Goal: Obtain resource: Obtain resource

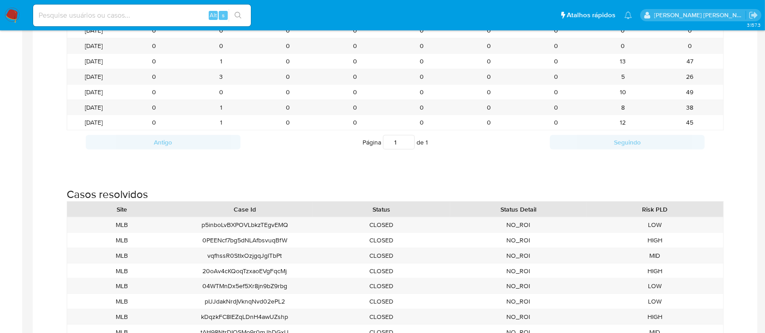
drag, startPoint x: 0, startPoint y: 0, endPoint x: 11, endPoint y: 15, distance: 19.1
click at [11, 15] on img at bounding box center [12, 15] width 15 height 15
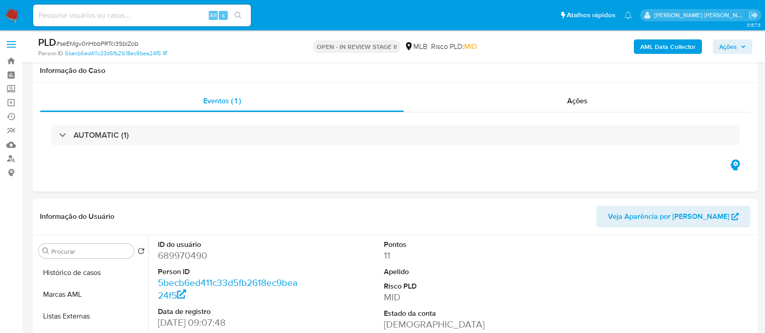
select select "10"
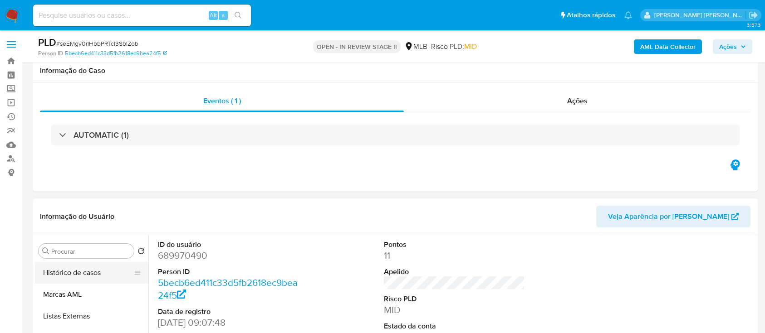
scroll to position [121, 0]
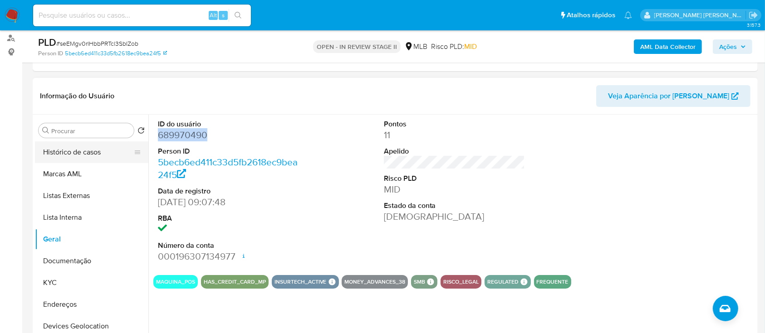
click at [98, 155] on button "Histórico de casos" at bounding box center [88, 153] width 106 height 22
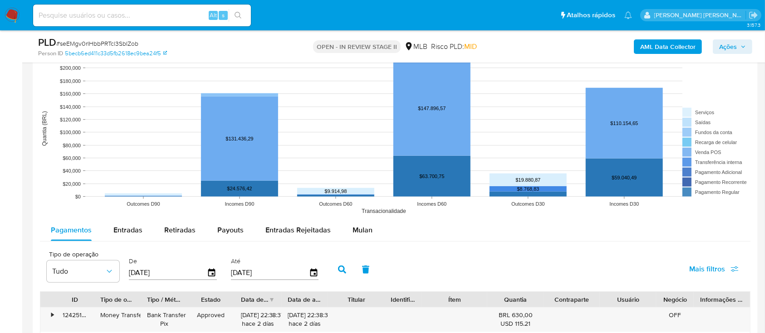
scroll to position [824, 0]
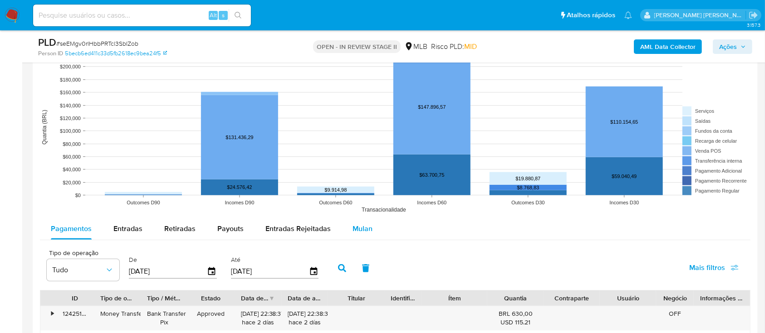
click at [355, 231] on span "Mulan" at bounding box center [362, 229] width 20 height 10
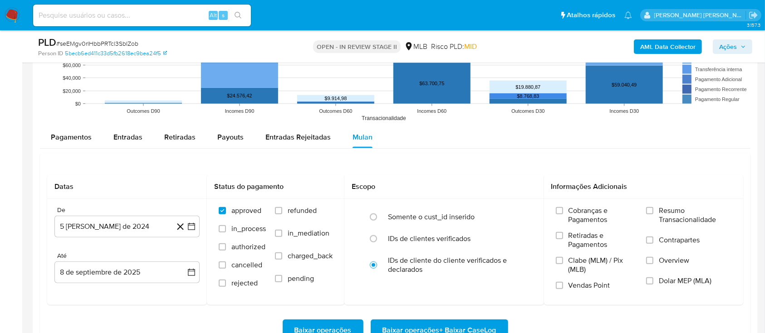
scroll to position [1005, 0]
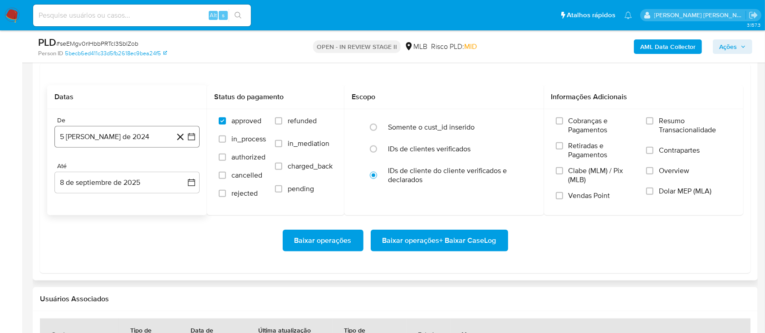
click at [127, 136] on button "5 [PERSON_NAME] de 2024" at bounding box center [126, 137] width 145 height 22
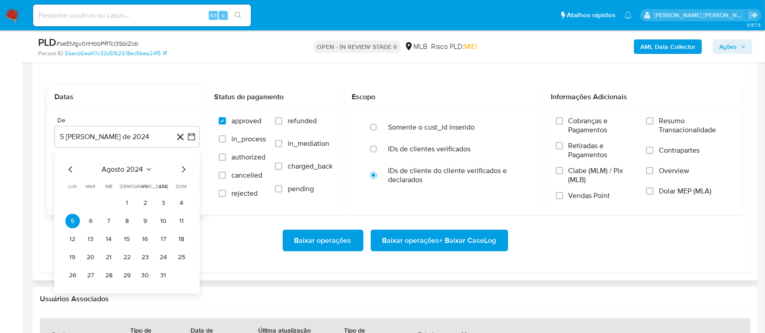
click at [131, 169] on span "agosto 2024" at bounding box center [122, 169] width 41 height 9
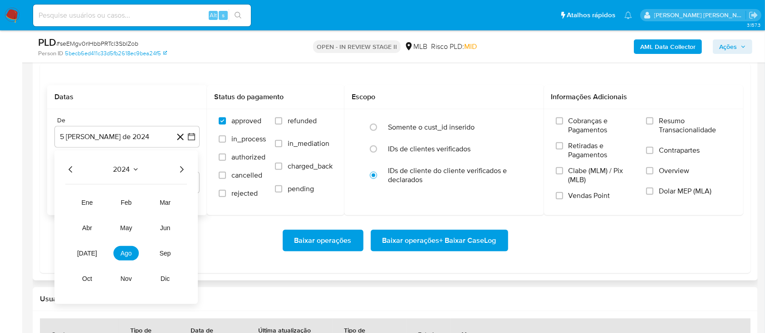
click at [183, 166] on icon "Año siguiente" at bounding box center [181, 169] width 11 height 11
click at [87, 250] on span "jul" at bounding box center [87, 253] width 20 height 7
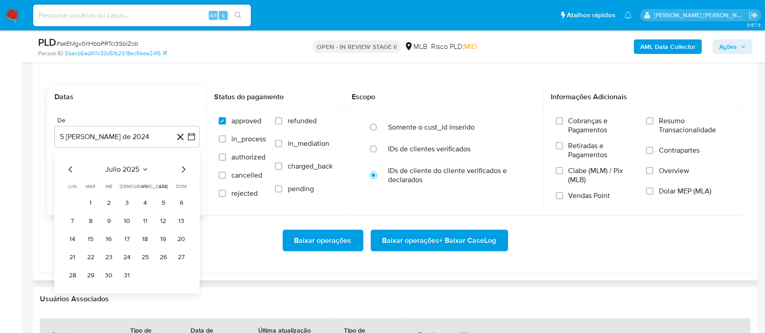
click at [91, 203] on button "1" at bounding box center [90, 203] width 15 height 15
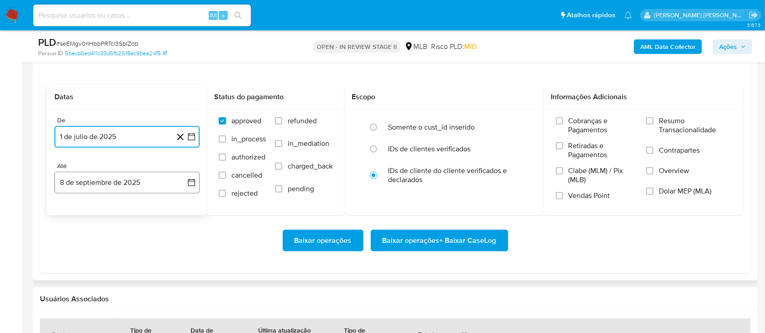
click at [110, 180] on button "8 de septiembre de 2025" at bounding box center [126, 183] width 145 height 22
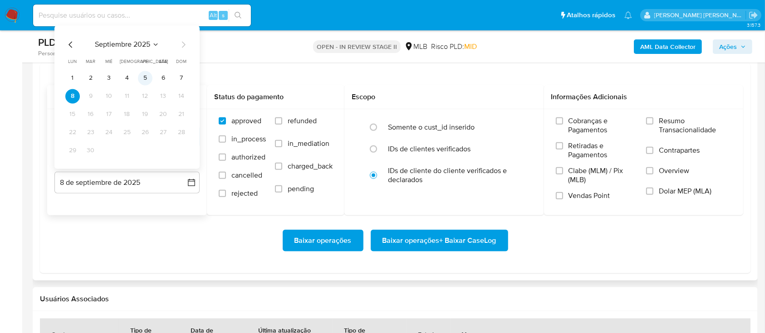
click at [146, 81] on button "5" at bounding box center [145, 78] width 15 height 15
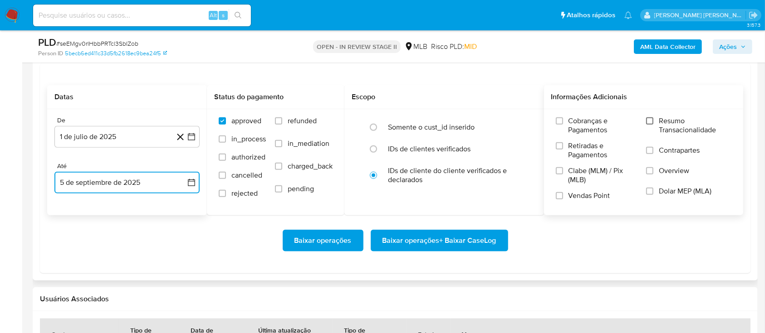
click at [652, 123] on input "Resumo Transacionalidade" at bounding box center [649, 120] width 7 height 7
click at [650, 151] on input "Contrapartes" at bounding box center [649, 150] width 7 height 7
click at [558, 197] on input "Vendas Point" at bounding box center [559, 195] width 7 height 7
click at [430, 247] on span "Baixar operações + Baixar CaseLog" at bounding box center [439, 241] width 114 height 20
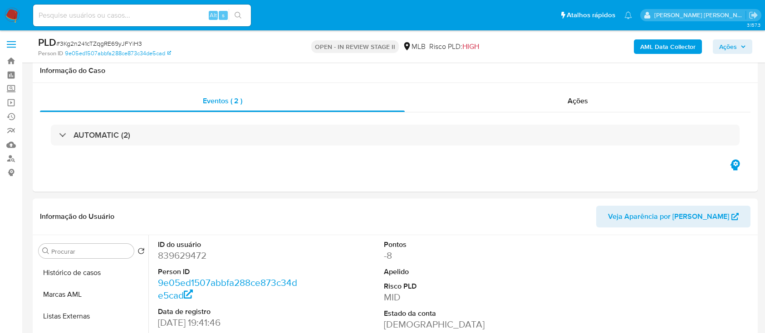
select select "10"
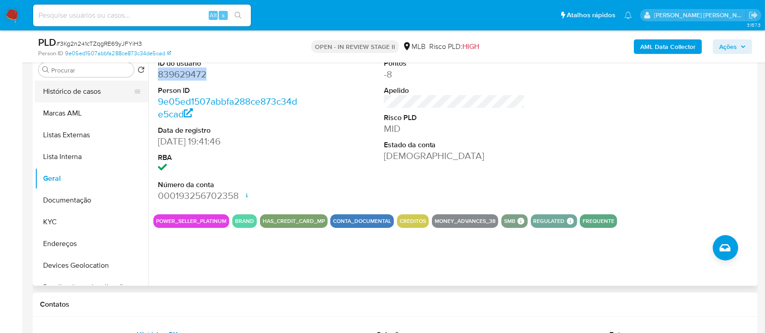
click at [99, 93] on button "Histórico de casos" at bounding box center [88, 92] width 106 height 22
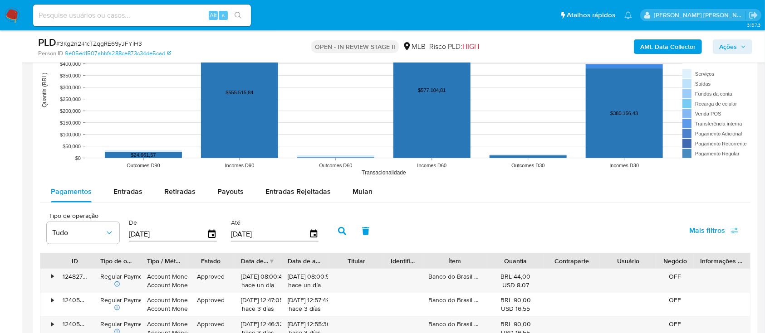
scroll to position [968, 0]
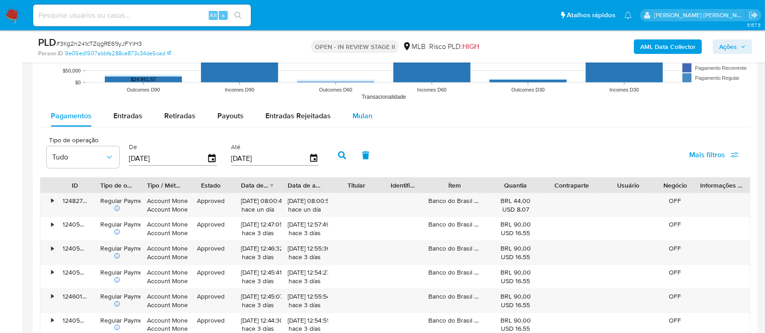
click at [358, 118] on span "Mulan" at bounding box center [362, 116] width 20 height 10
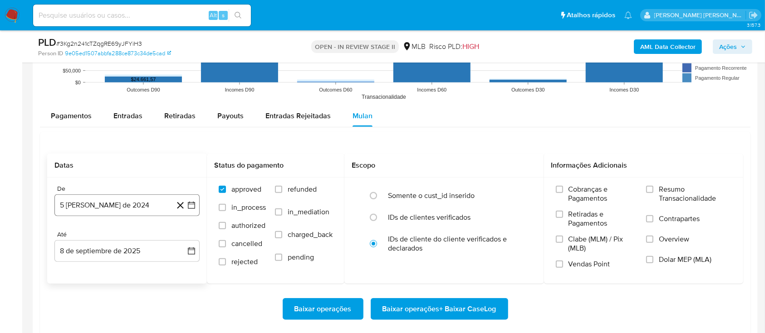
click at [130, 199] on button "5 de agosto de 2024" at bounding box center [126, 206] width 145 height 22
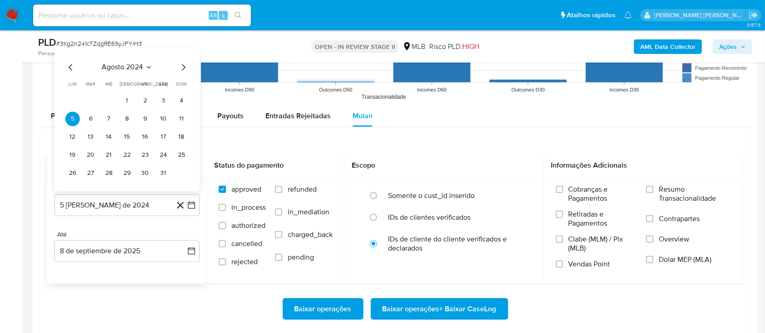
click at [138, 64] on span "agosto 2024" at bounding box center [122, 67] width 41 height 9
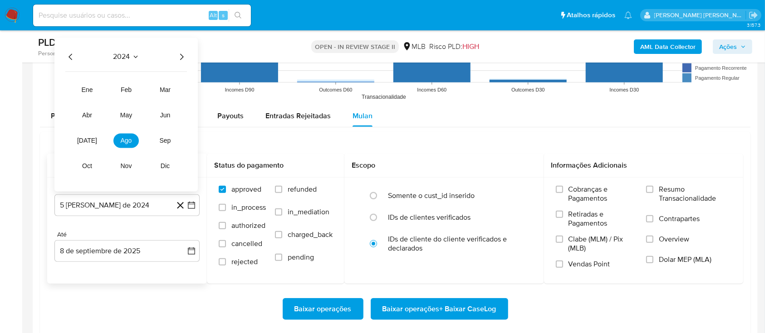
click at [181, 55] on icon "Año siguiente" at bounding box center [181, 56] width 11 height 11
click at [127, 140] on span "ago" at bounding box center [126, 140] width 11 height 7
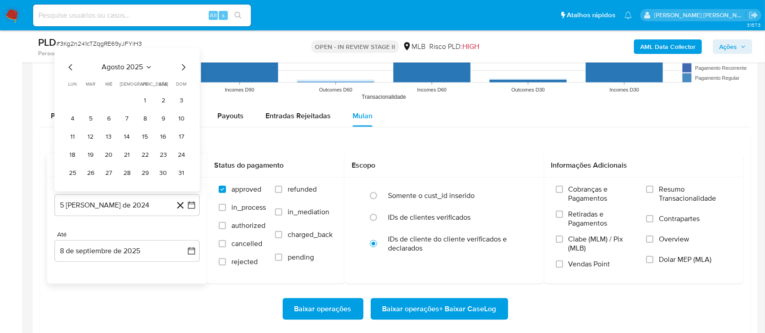
click at [64, 64] on div "agosto 2025 agosto 2025 lun lunes mar martes mié miércoles jue jueves vie viern…" at bounding box center [126, 119] width 145 height 143
click at [70, 66] on icon "Mes anterior" at bounding box center [70, 67] width 11 height 11
click at [90, 99] on button "1" at bounding box center [90, 100] width 15 height 15
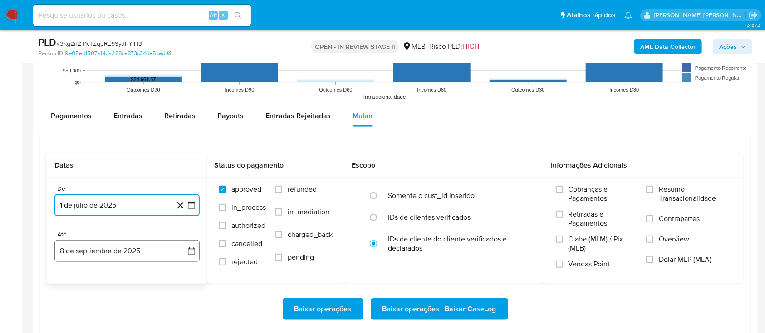
click at [99, 245] on button "8 de septiembre de 2025" at bounding box center [126, 251] width 145 height 22
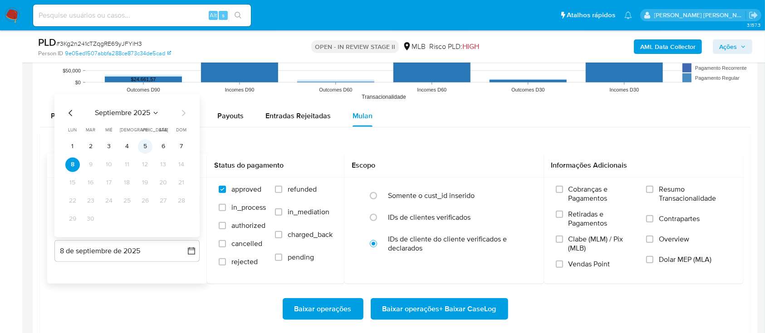
click at [145, 147] on button "5" at bounding box center [145, 146] width 15 height 15
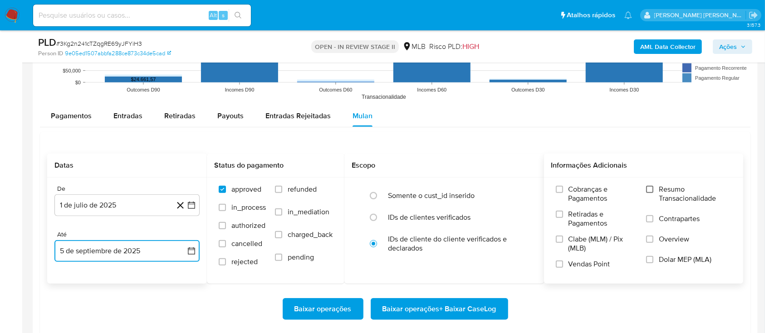
click at [647, 190] on input "Resumo Transacionalidade" at bounding box center [649, 189] width 7 height 7
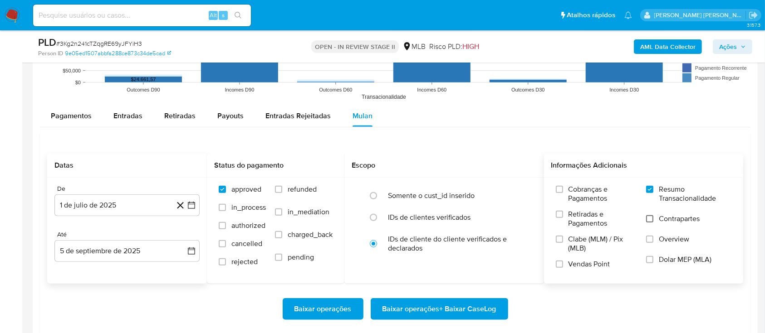
click at [650, 220] on input "Contrapartes" at bounding box center [649, 218] width 7 height 7
click at [557, 264] on input "Vendas Point" at bounding box center [559, 264] width 7 height 7
click at [403, 310] on span "Baixar operações + Baixar CaseLog" at bounding box center [439, 309] width 114 height 20
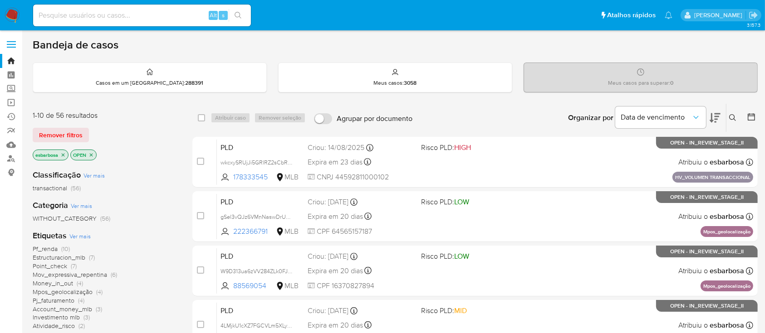
click at [10, 16] on img at bounding box center [12, 15] width 15 height 15
click at [15, 13] on img at bounding box center [12, 15] width 15 height 15
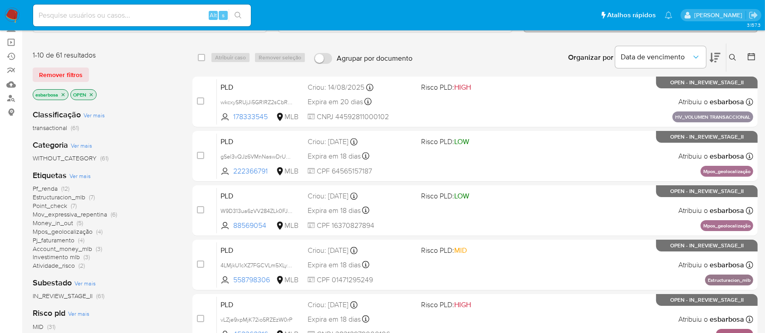
click at [56, 196] on span "Estructuracion_mlb" at bounding box center [59, 197] width 53 height 9
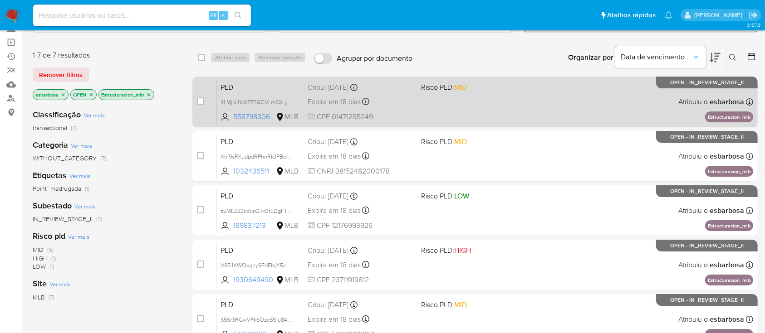
click at [480, 104] on div "PLD 4LMjkU1cXZ7FGCVLm5XLyX2W 558798306 MLB Risco PLD: MID Criou: 12/08/2025 Cri…" at bounding box center [485, 102] width 536 height 46
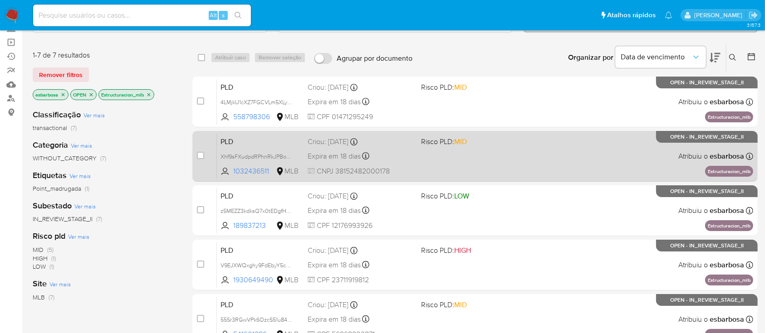
click at [538, 153] on div "PLD Xhf9sFXudpdRPhnRkJPBop5p 1032436511 MLB Risco PLD: MID Criou: 12/08/2025 Cr…" at bounding box center [485, 156] width 536 height 46
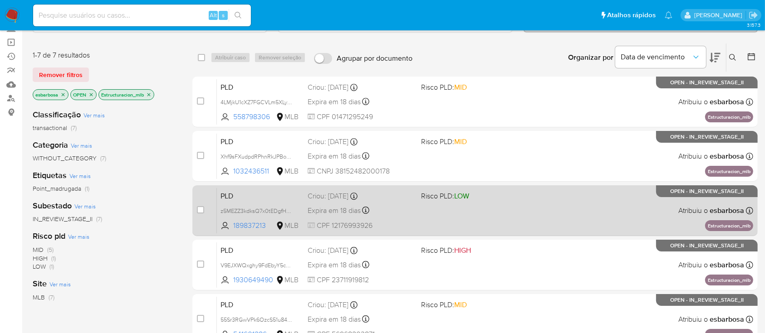
click at [526, 200] on div "PLD z5MEZZ3kdksQ7x0tEDgfHoXD 189837213 MLB Risco PLD: LOW Criou: 12/08/2025 Cri…" at bounding box center [485, 211] width 536 height 46
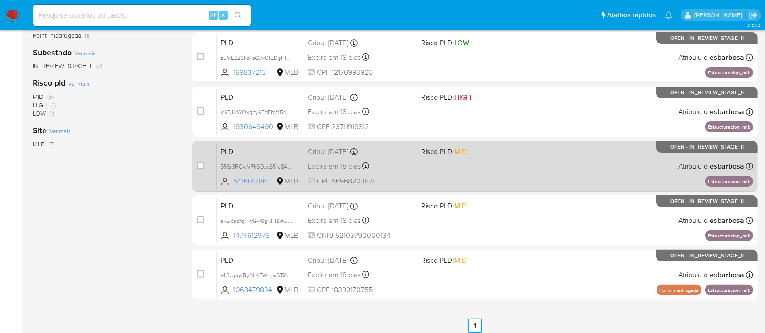
scroll to position [219, 0]
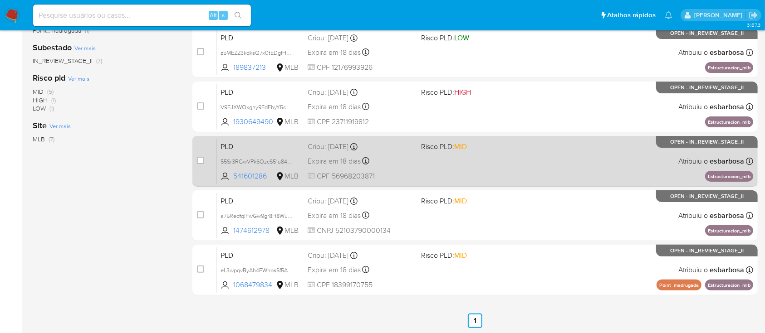
click at [513, 177] on div "PLD 55Sr3RGwVPk6OzcS51u84N5v 541601286 MLB Risco PLD: MID Criou: 12/08/2025 Cri…" at bounding box center [485, 161] width 536 height 46
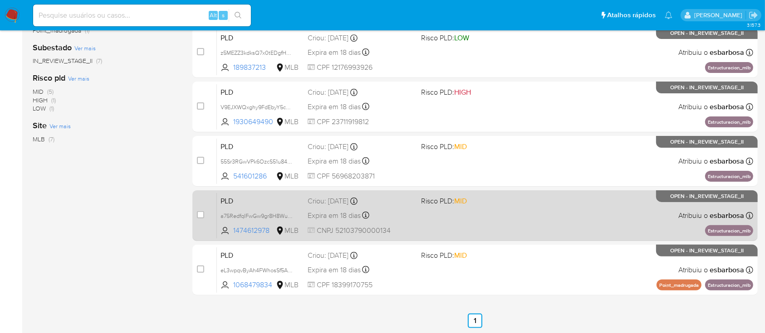
click at [419, 211] on div "PLD a75RedfqIFwGw9gr8H8WuRfW 1474612978 MLB Risco PLD: MID Criou: 12/08/2025 Cr…" at bounding box center [485, 216] width 536 height 46
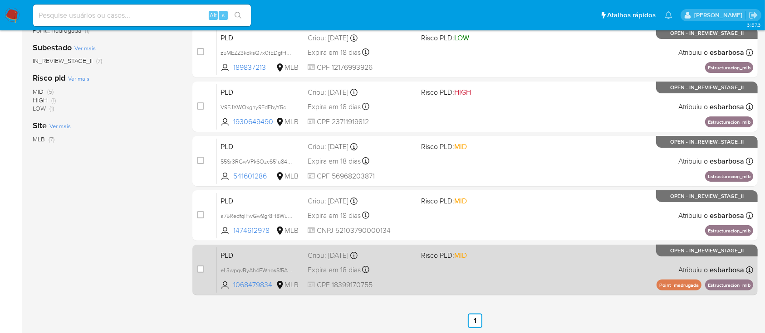
click at [493, 278] on div "PLD eL3wpqvByAh4FWhosSf5AtBG 1068479834 MLB Risco PLD: MID Criou: 12/08/2025 Cr…" at bounding box center [485, 270] width 536 height 46
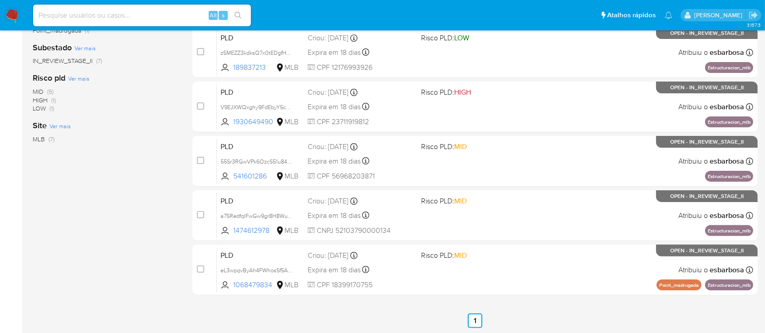
click at [10, 17] on img at bounding box center [12, 15] width 15 height 15
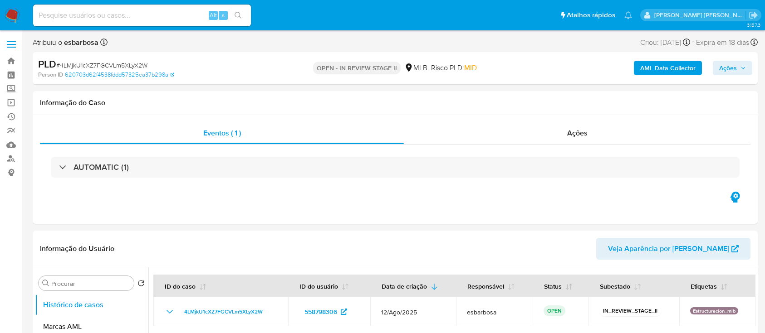
select select "10"
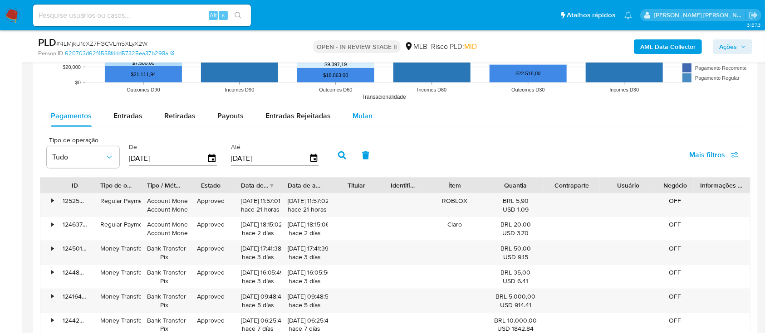
click at [362, 114] on span "Mulan" at bounding box center [362, 116] width 20 height 10
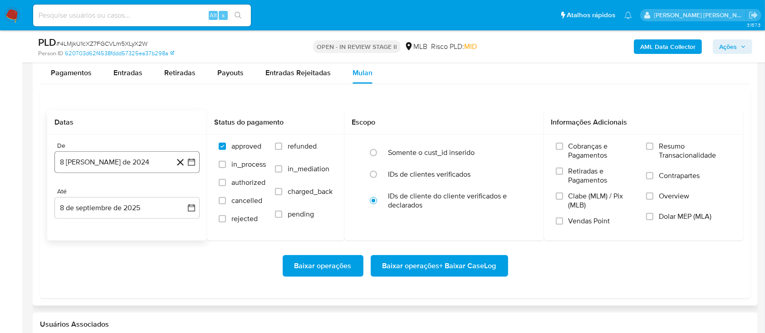
scroll to position [1028, 0]
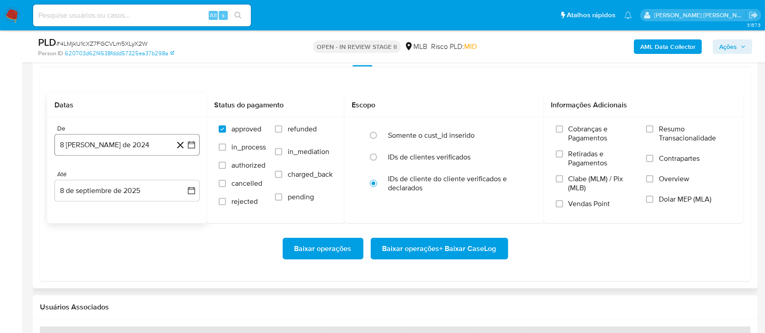
click at [132, 145] on button "8 [PERSON_NAME] de 2024" at bounding box center [126, 145] width 145 height 22
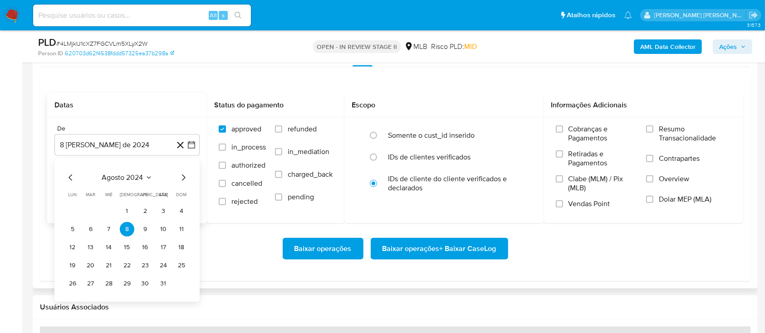
click at [128, 179] on span "agosto 2024" at bounding box center [122, 177] width 41 height 9
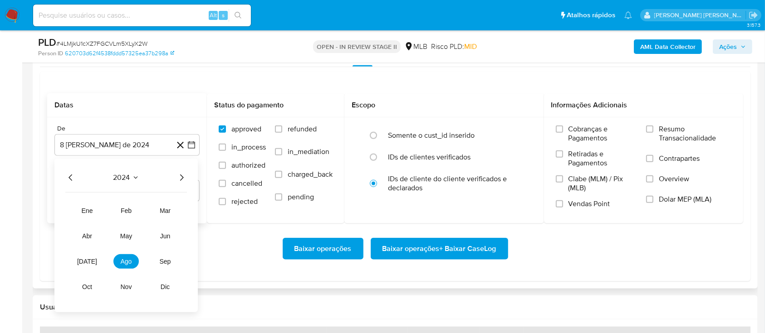
click at [183, 176] on icon "Año siguiente" at bounding box center [181, 177] width 11 height 11
click at [93, 260] on button "[DATE]" at bounding box center [86, 261] width 25 height 15
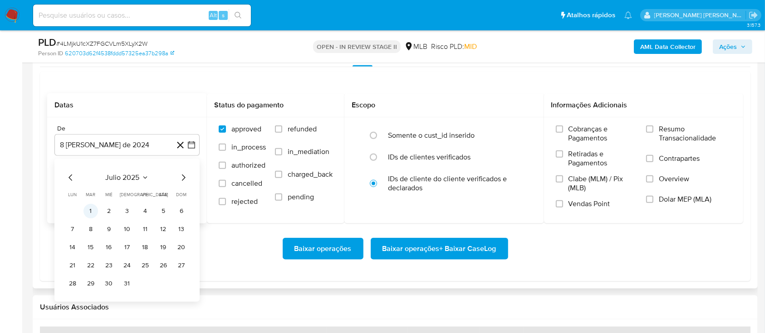
click at [94, 209] on button "1" at bounding box center [90, 211] width 15 height 15
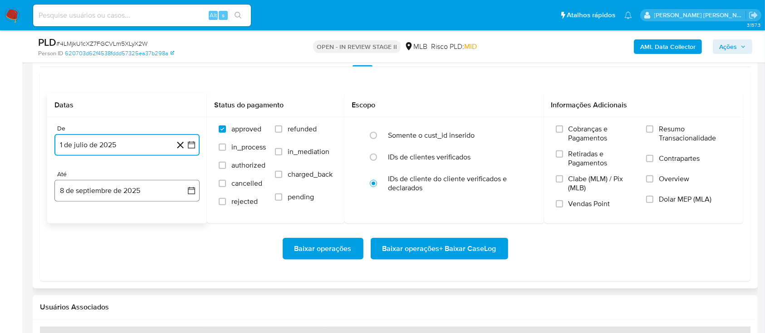
click at [120, 190] on button "8 de septiembre de 2025" at bounding box center [126, 191] width 145 height 22
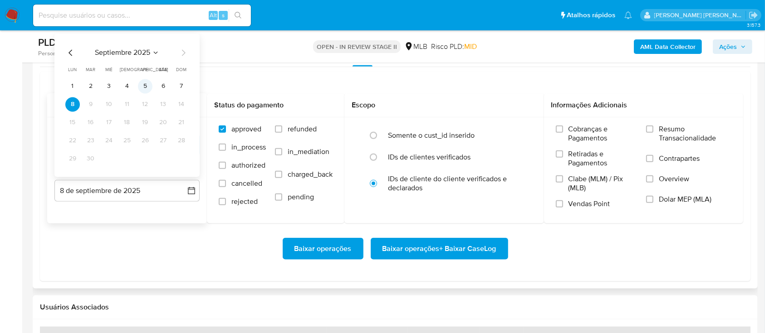
click at [147, 84] on button "5" at bounding box center [145, 86] width 15 height 15
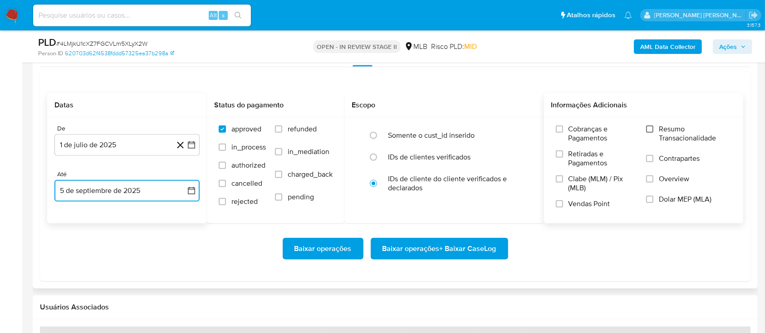
click at [650, 126] on input "Resumo Transacionalidade" at bounding box center [649, 129] width 7 height 7
click at [649, 155] on input "Contrapartes" at bounding box center [649, 158] width 7 height 7
click at [559, 204] on input "Vendas Point" at bounding box center [559, 203] width 7 height 7
click at [436, 249] on span "Baixar operações + Baixar CaseLog" at bounding box center [439, 249] width 114 height 20
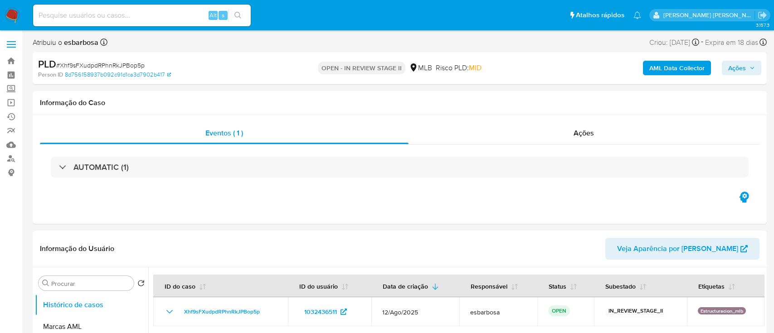
select select "10"
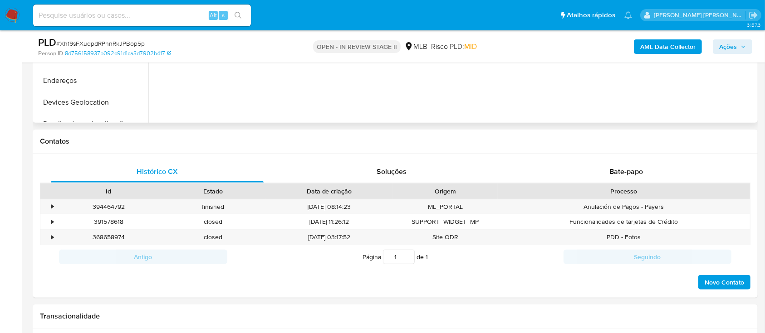
scroll to position [363, 0]
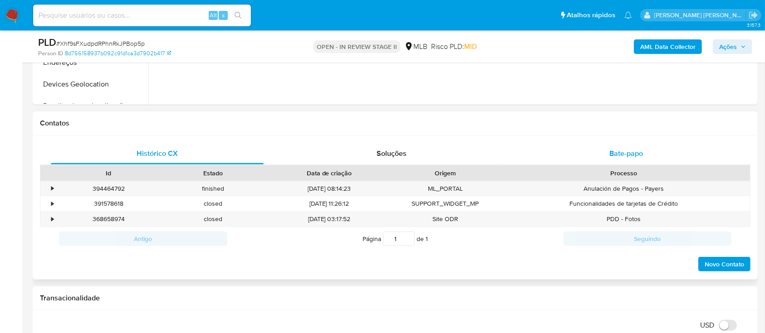
click at [611, 156] on span "Bate-papo" at bounding box center [626, 153] width 34 height 10
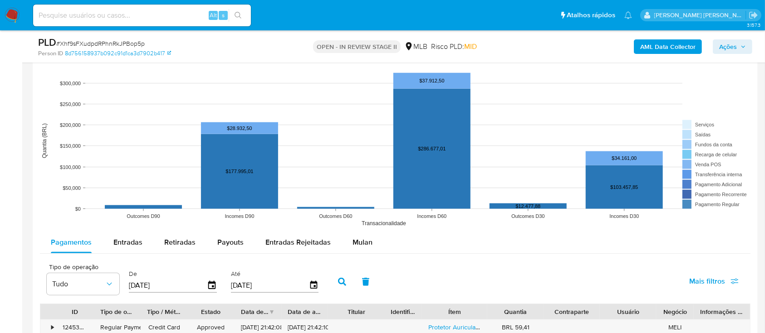
scroll to position [1089, 0]
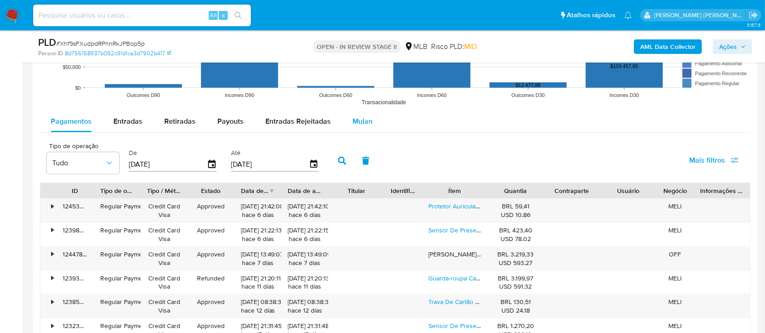
click at [354, 122] on span "Mulan" at bounding box center [362, 121] width 20 height 10
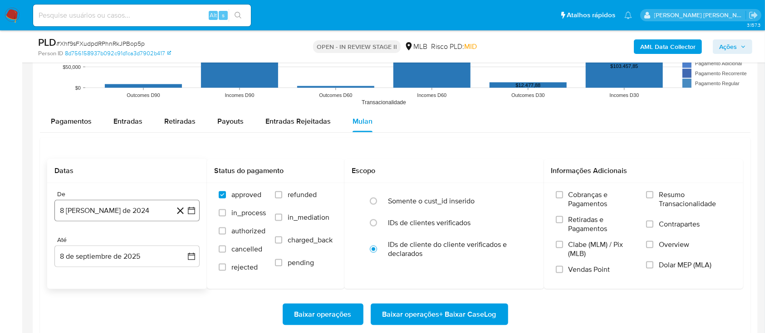
click at [147, 208] on button "8 [PERSON_NAME] de 2024" at bounding box center [126, 211] width 145 height 22
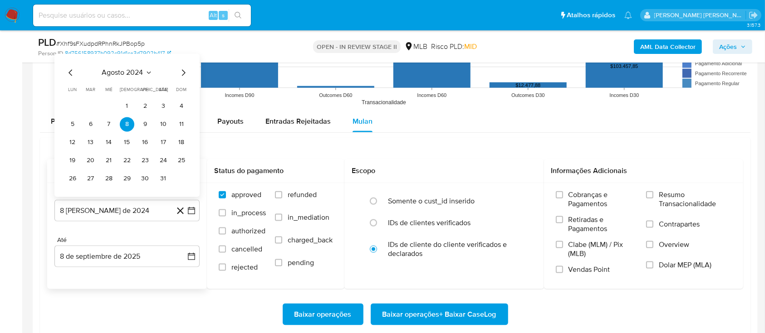
click at [121, 68] on span "agosto 2024" at bounding box center [122, 72] width 41 height 9
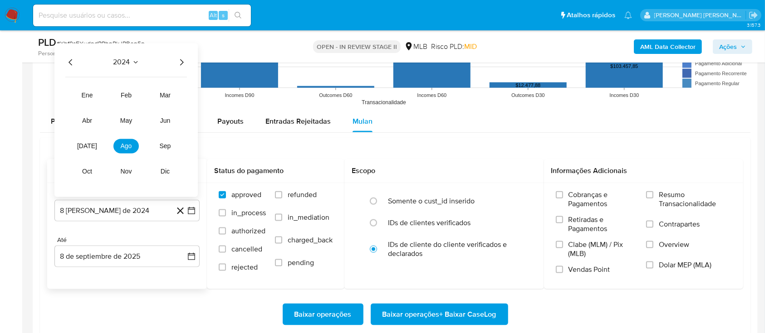
click at [178, 59] on icon "Año siguiente" at bounding box center [181, 62] width 11 height 11
click at [92, 142] on button "[DATE]" at bounding box center [86, 146] width 25 height 15
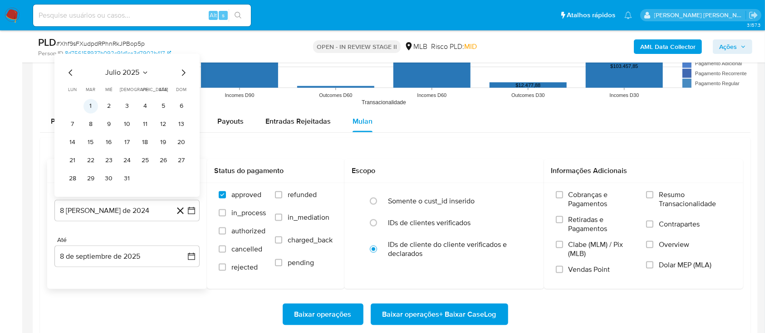
click at [90, 107] on button "1" at bounding box center [90, 106] width 15 height 15
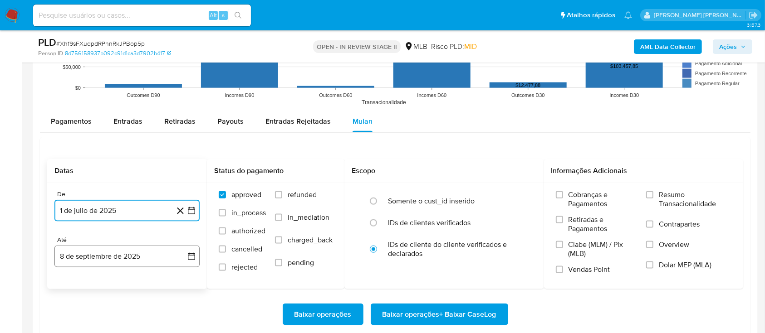
click at [119, 263] on button "8 de septiembre de 2025" at bounding box center [126, 257] width 145 height 22
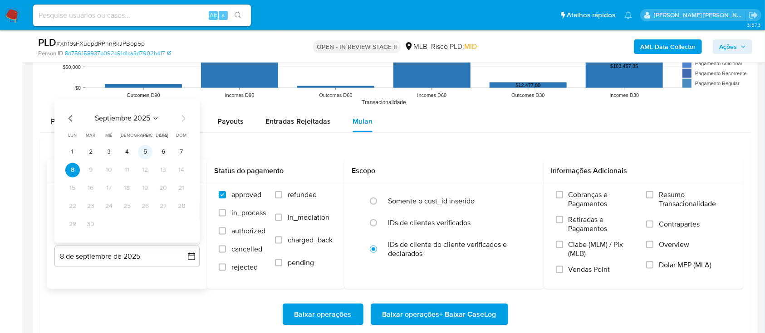
click at [147, 149] on button "5" at bounding box center [145, 152] width 15 height 15
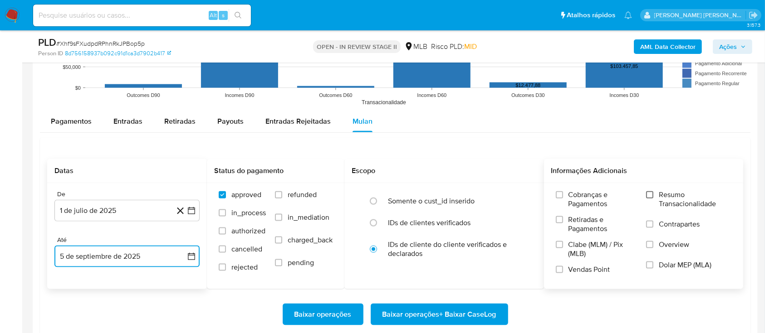
click at [652, 196] on input "Resumo Transacionalidade" at bounding box center [649, 194] width 7 height 7
drag, startPoint x: 648, startPoint y: 227, endPoint x: 642, endPoint y: 233, distance: 8.0
click at [648, 228] on label "Contrapartes" at bounding box center [688, 230] width 85 height 20
click at [648, 228] on input "Contrapartes" at bounding box center [649, 224] width 7 height 7
click at [560, 270] on input "Vendas Point" at bounding box center [559, 269] width 7 height 7
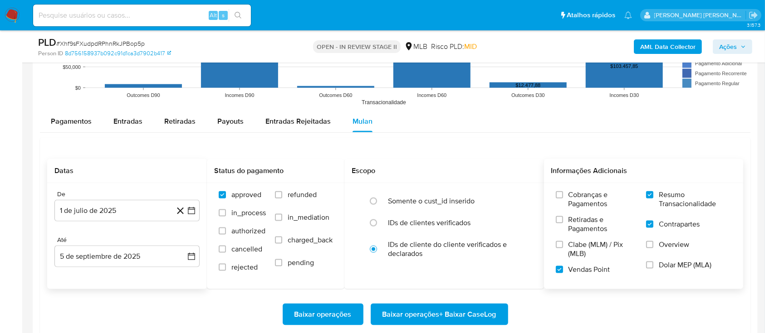
click at [445, 311] on span "Baixar operações + Baixar CaseLog" at bounding box center [439, 315] width 114 height 20
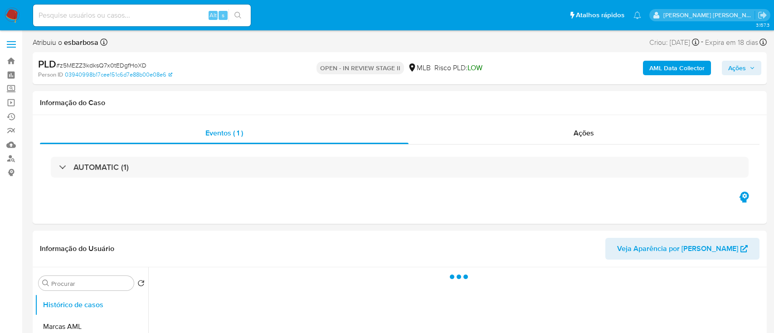
select select "10"
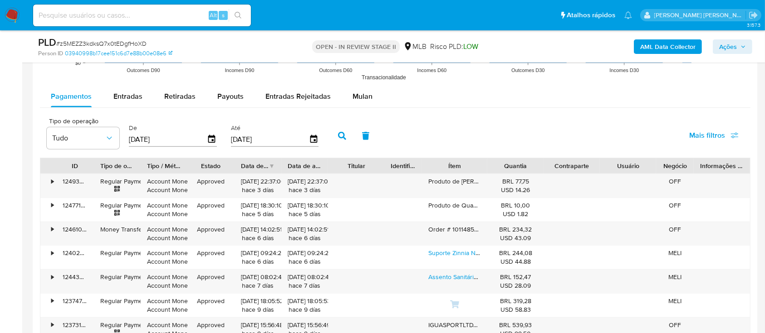
scroll to position [907, 0]
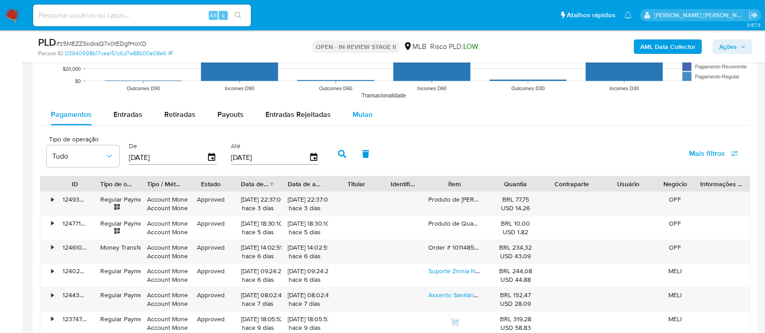
click at [363, 118] on span "Mulan" at bounding box center [362, 114] width 20 height 10
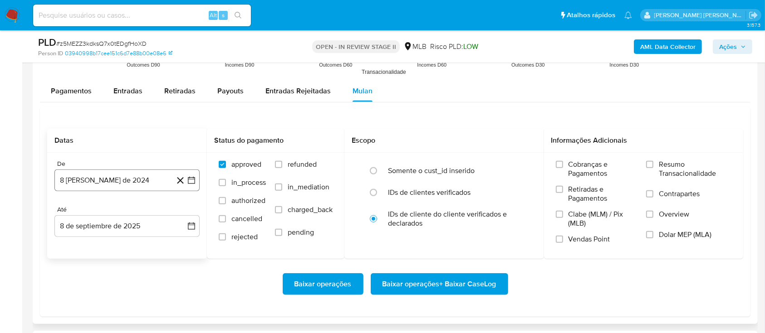
scroll to position [968, 0]
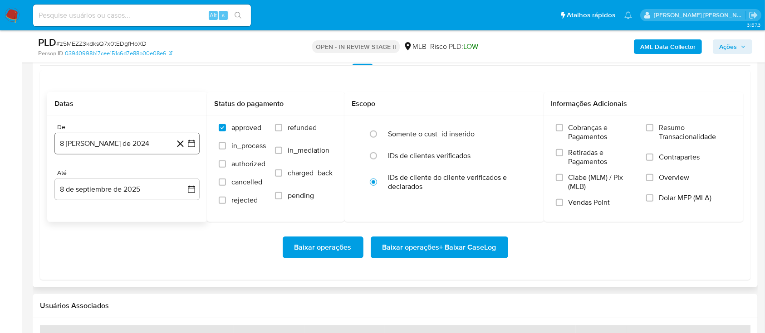
click at [133, 140] on button "8 [PERSON_NAME] de 2024" at bounding box center [126, 144] width 145 height 22
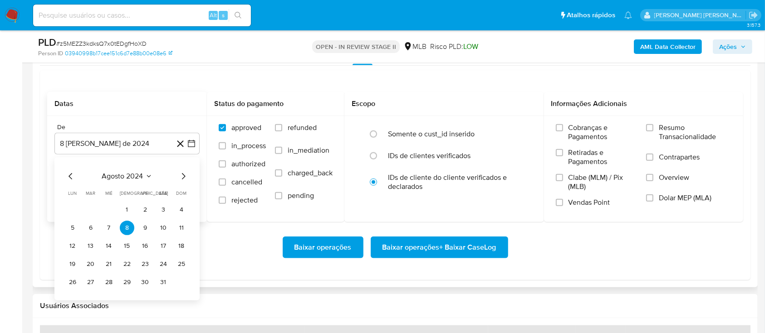
click at [123, 176] on span "agosto 2024" at bounding box center [122, 176] width 41 height 9
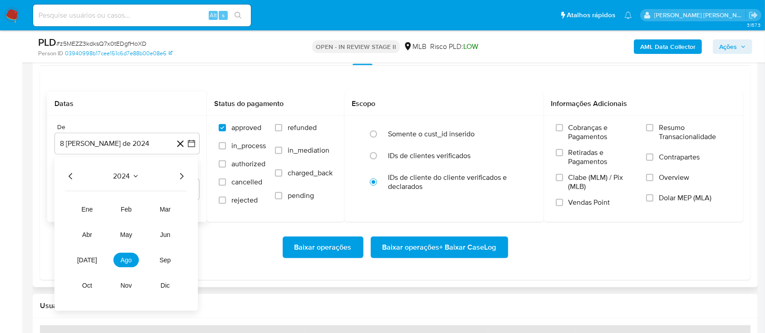
click at [181, 173] on icon "Año siguiente" at bounding box center [181, 176] width 11 height 11
click at [163, 234] on span "jun" at bounding box center [165, 234] width 10 height 7
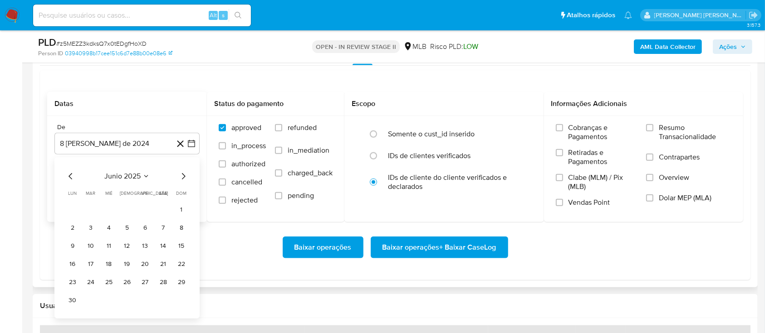
click at [184, 177] on icon "Mes siguiente" at bounding box center [184, 176] width 4 height 6
click at [95, 209] on button "1" at bounding box center [90, 210] width 15 height 15
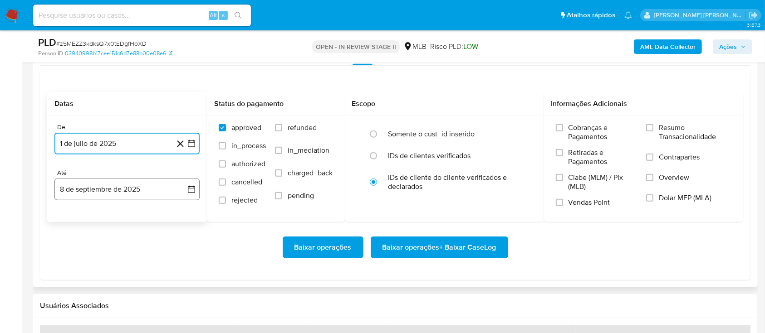
click at [145, 183] on button "8 de septiembre de 2025" at bounding box center [126, 190] width 145 height 22
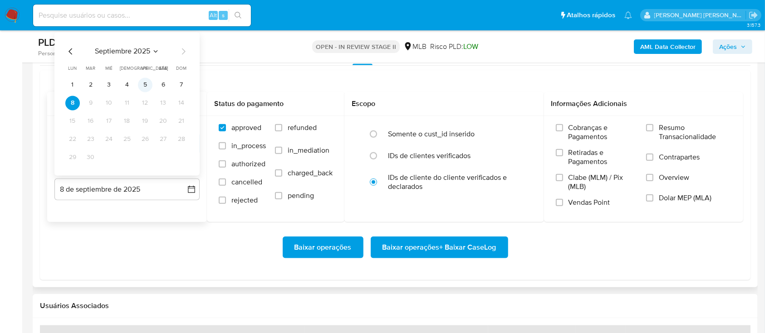
click at [146, 85] on button "5" at bounding box center [145, 85] width 15 height 15
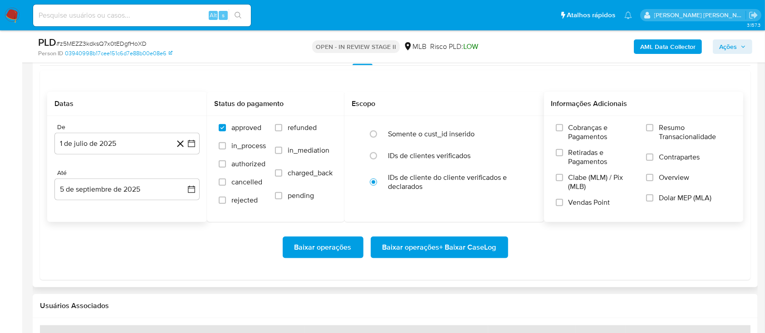
click at [647, 135] on label "Resumo Transacionalidade" at bounding box center [688, 137] width 85 height 29
click at [647, 132] on input "Resumo Transacionalidade" at bounding box center [649, 127] width 7 height 7
drag, startPoint x: 649, startPoint y: 156, endPoint x: 640, endPoint y: 167, distance: 14.0
click at [649, 156] on input "Contrapartes" at bounding box center [649, 157] width 7 height 7
click at [559, 200] on input "Vendas Point" at bounding box center [559, 202] width 7 height 7
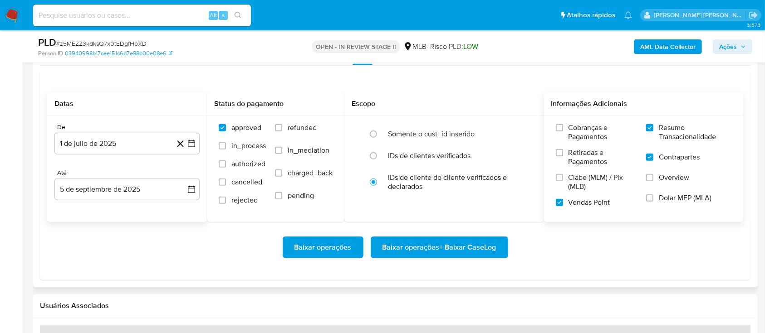
click at [464, 248] on span "Baixar operações + Baixar CaseLog" at bounding box center [439, 248] width 114 height 20
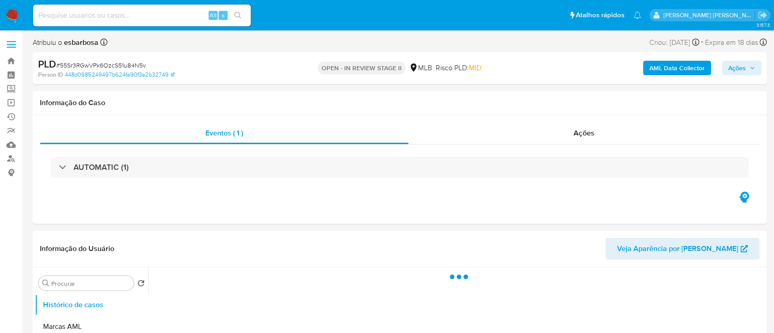
select select "10"
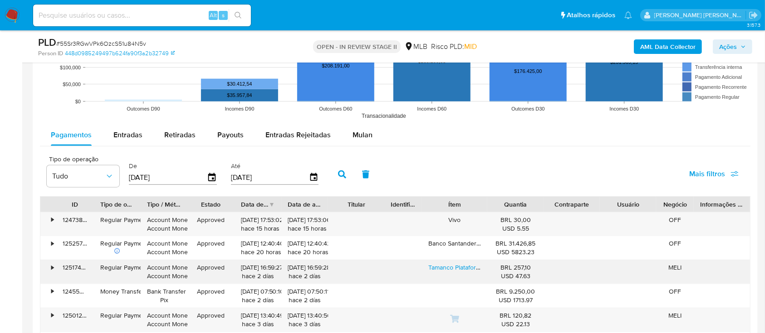
scroll to position [968, 0]
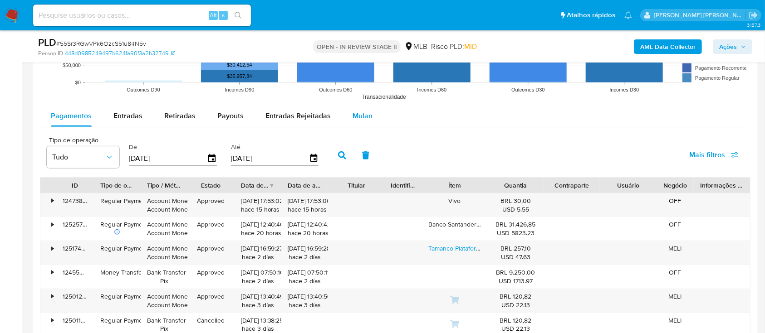
click at [362, 117] on span "Mulan" at bounding box center [362, 116] width 20 height 10
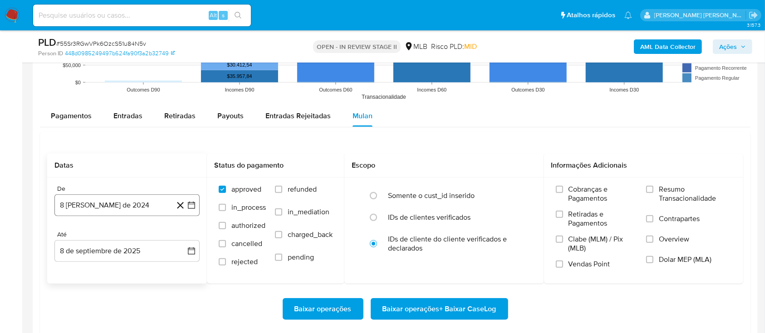
click at [142, 210] on button "8 de agosto de 2024" at bounding box center [126, 206] width 145 height 22
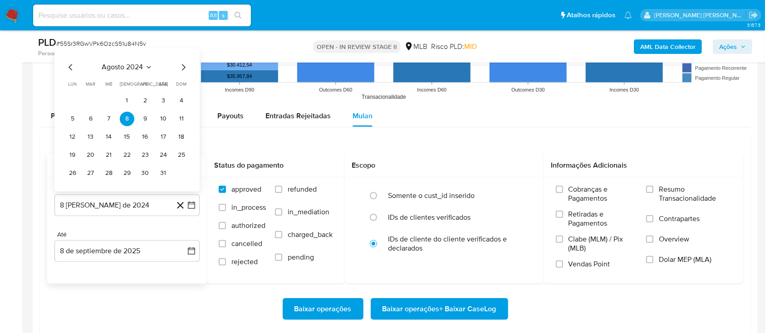
click at [147, 68] on icon "Seleccionar mes y año" at bounding box center [148, 67] width 7 height 7
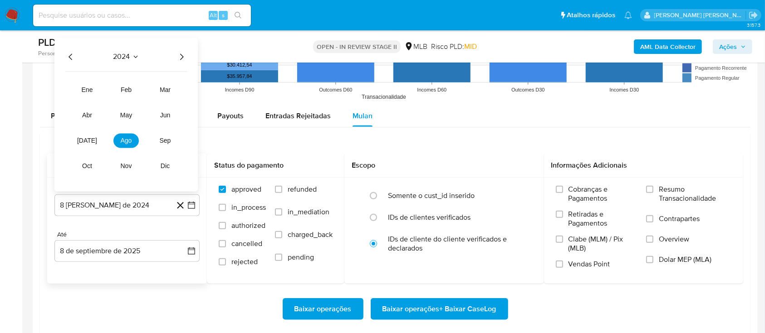
click at [181, 57] on icon "Año siguiente" at bounding box center [181, 56] width 11 height 11
click at [84, 142] on span "jul" at bounding box center [87, 140] width 20 height 7
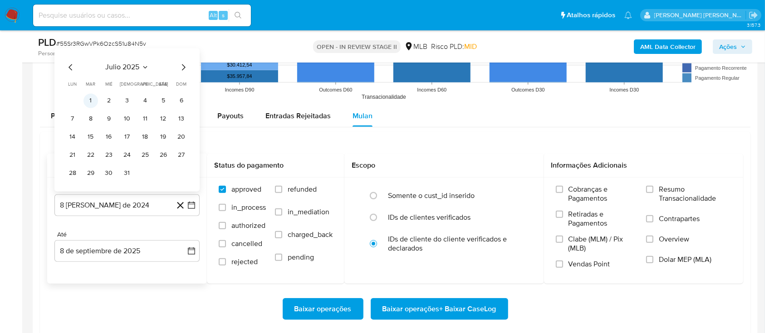
click at [94, 100] on button "1" at bounding box center [90, 100] width 15 height 15
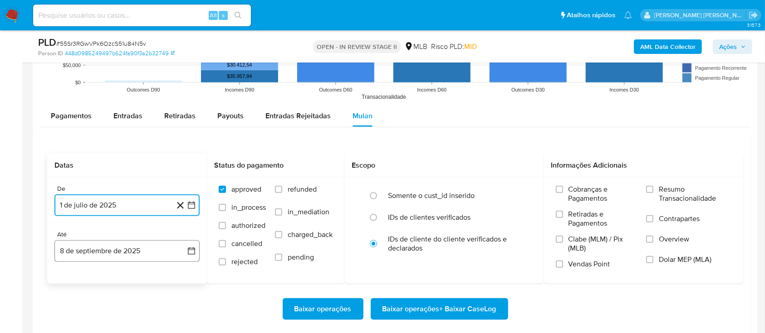
click at [142, 257] on button "8 de septiembre de 2025" at bounding box center [126, 251] width 145 height 22
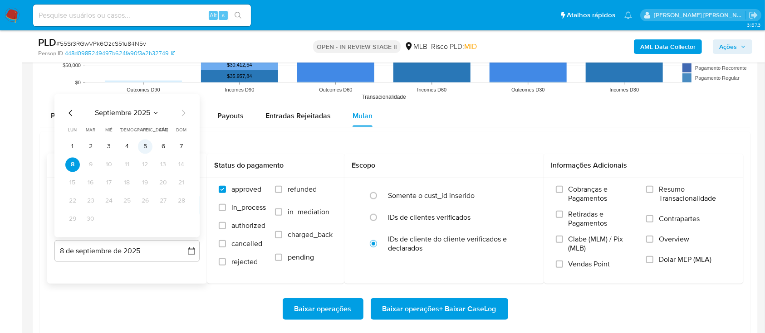
click at [144, 148] on button "5" at bounding box center [145, 146] width 15 height 15
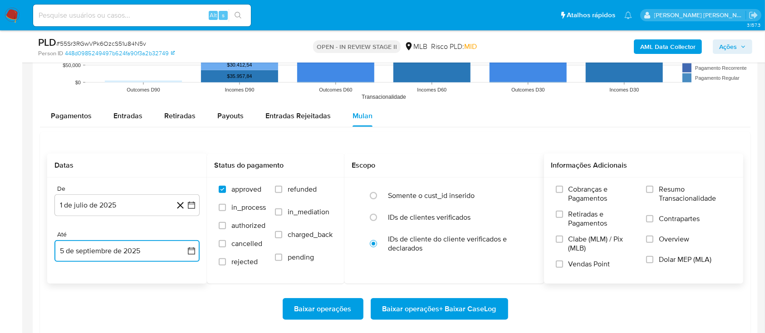
click at [650, 194] on label "Resumo Transacionalidade" at bounding box center [688, 199] width 85 height 29
click at [650, 193] on input "Resumo Transacionalidade" at bounding box center [649, 189] width 7 height 7
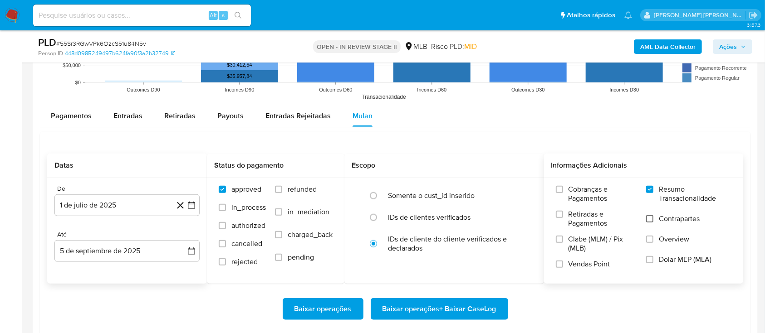
click at [648, 220] on input "Contrapartes" at bounding box center [649, 218] width 7 height 7
click at [561, 263] on input "Vendas Point" at bounding box center [559, 264] width 7 height 7
click at [418, 297] on div "Baixar operações Baixar operações + Baixar CaseLog" at bounding box center [395, 309] width 696 height 51
click at [425, 311] on span "Baixar operações + Baixar CaseLog" at bounding box center [439, 309] width 114 height 20
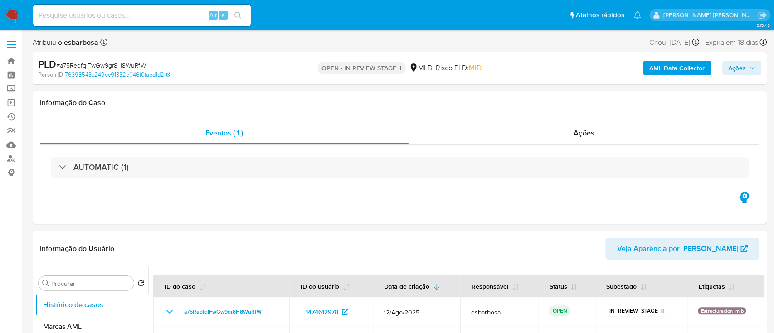
select select "10"
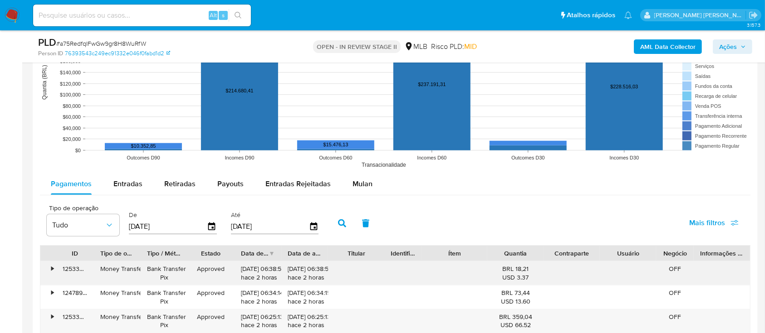
scroll to position [907, 0]
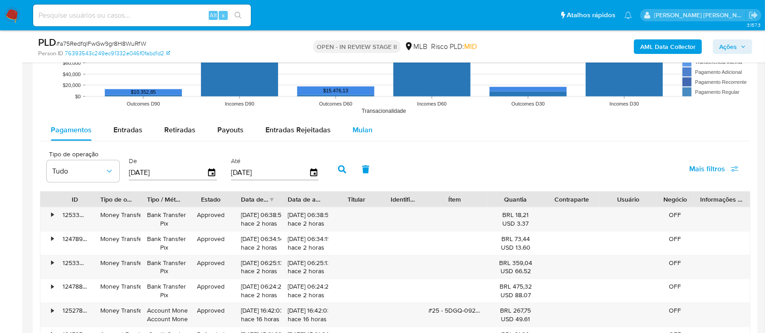
drag, startPoint x: 352, startPoint y: 124, endPoint x: 345, endPoint y: 126, distance: 7.0
click at [352, 124] on div "Mulan" at bounding box center [362, 130] width 20 height 22
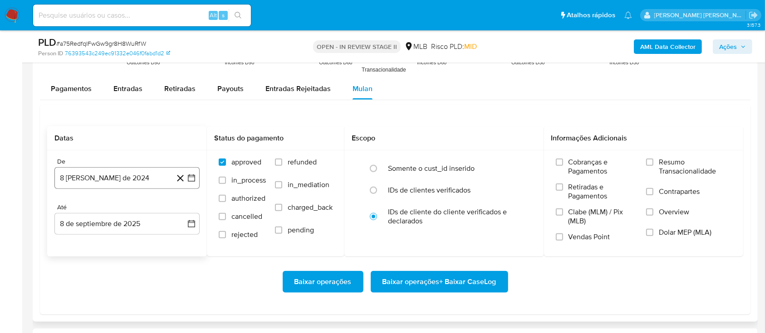
scroll to position [968, 0]
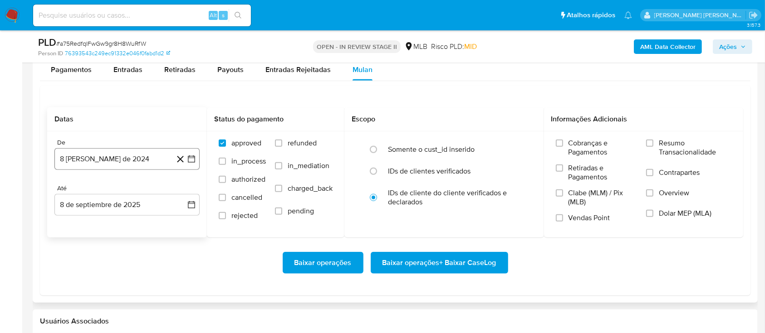
click at [141, 165] on button "8 [PERSON_NAME] de 2024" at bounding box center [126, 159] width 145 height 22
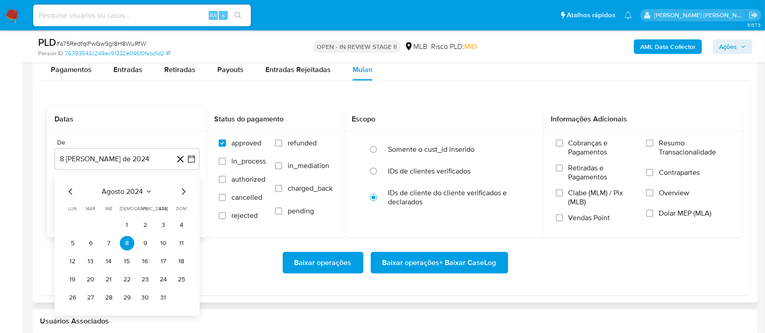
click at [143, 192] on button "agosto 2024" at bounding box center [127, 191] width 50 height 9
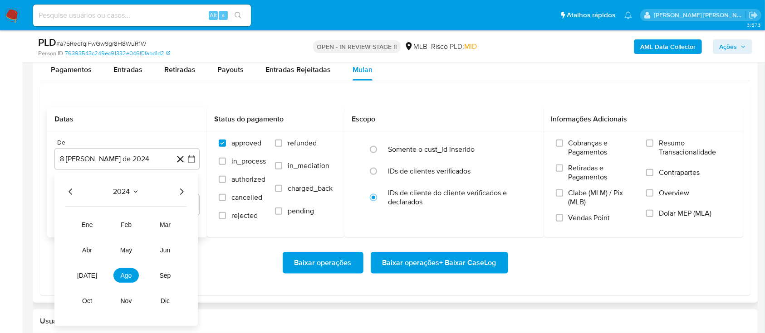
click at [185, 189] on icon "Año siguiente" at bounding box center [181, 191] width 11 height 11
click at [91, 279] on span "jul" at bounding box center [87, 275] width 20 height 7
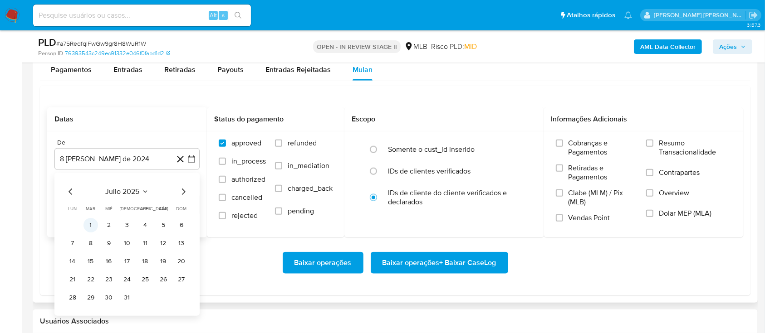
click at [92, 226] on button "1" at bounding box center [90, 225] width 15 height 15
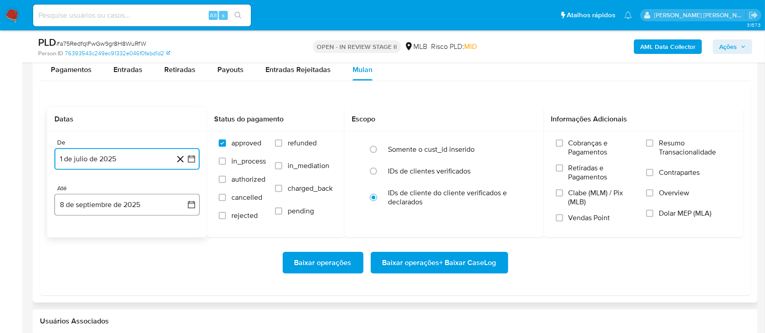
click at [105, 199] on button "8 de septiembre de 2025" at bounding box center [126, 205] width 145 height 22
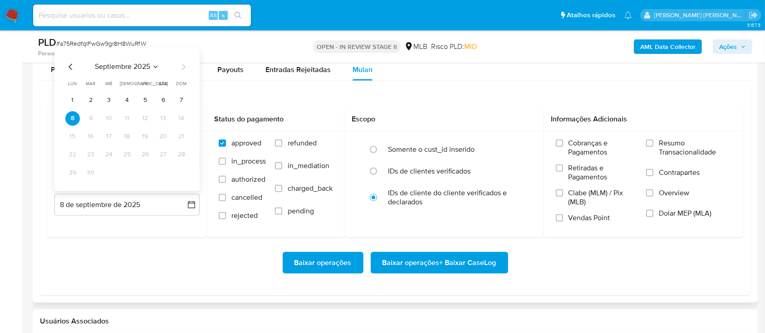
drag, startPoint x: 143, startPoint y: 103, endPoint x: 207, endPoint y: 103, distance: 63.5
click at [144, 103] on button "5" at bounding box center [145, 100] width 15 height 15
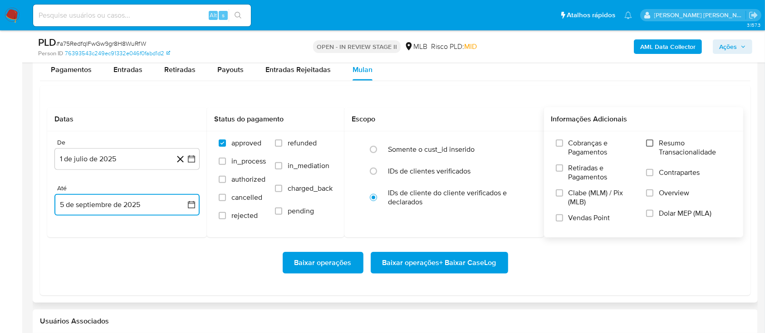
click at [653, 145] on input "Resumo Transacionalidade" at bounding box center [649, 143] width 7 height 7
click at [653, 174] on input "Contrapartes" at bounding box center [649, 172] width 7 height 7
click at [557, 220] on input "Vendas Point" at bounding box center [559, 218] width 7 height 7
click at [453, 264] on span "Baixar operações + Baixar CaseLog" at bounding box center [439, 263] width 114 height 20
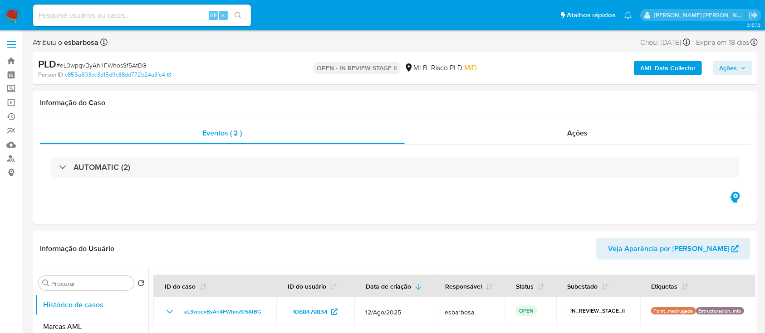
select select "10"
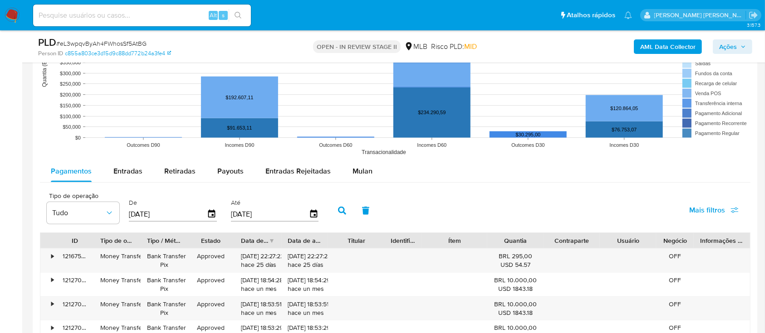
scroll to position [907, 0]
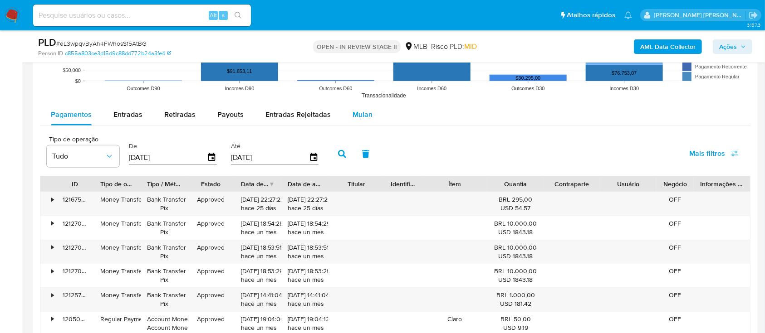
click at [366, 109] on div "Mulan" at bounding box center [362, 115] width 20 height 22
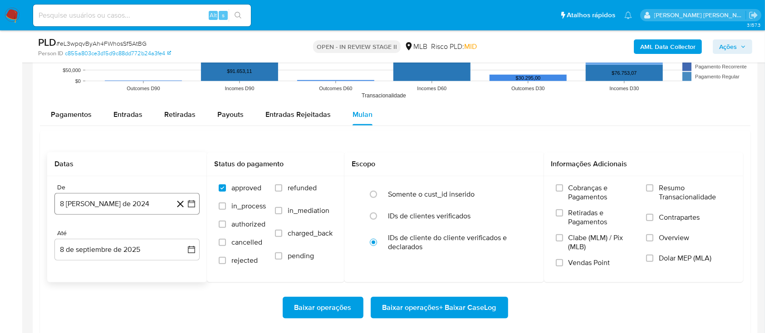
click at [127, 206] on button "8 [PERSON_NAME] de 2024" at bounding box center [126, 204] width 145 height 22
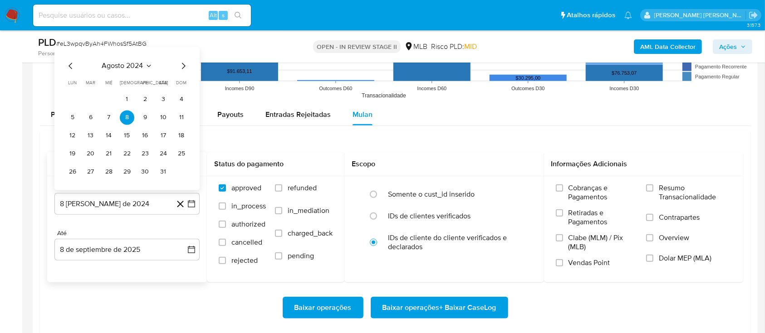
click at [132, 62] on span "agosto 2024" at bounding box center [122, 66] width 41 height 9
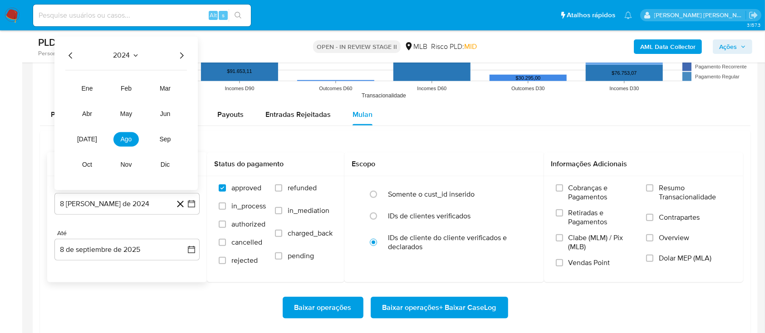
click at [181, 55] on icon "Año siguiente" at bounding box center [181, 55] width 11 height 11
click at [83, 142] on span "jul" at bounding box center [87, 139] width 20 height 7
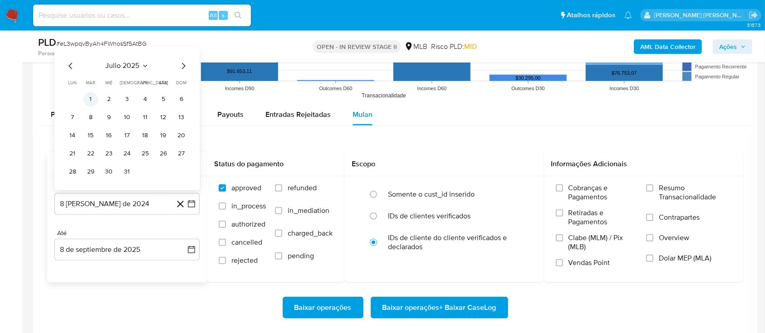
click at [96, 101] on button "1" at bounding box center [90, 100] width 15 height 15
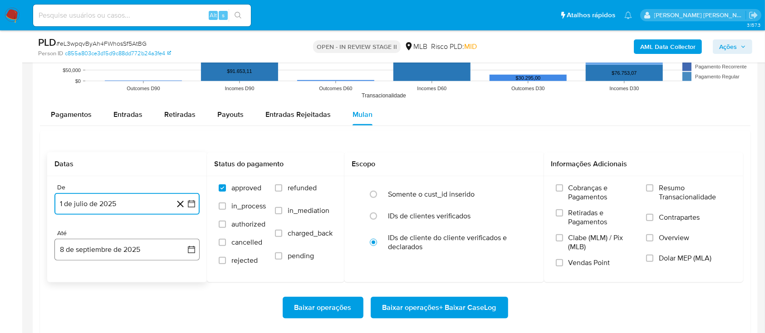
click at [102, 246] on button "8 de septiembre de 2025" at bounding box center [126, 250] width 145 height 22
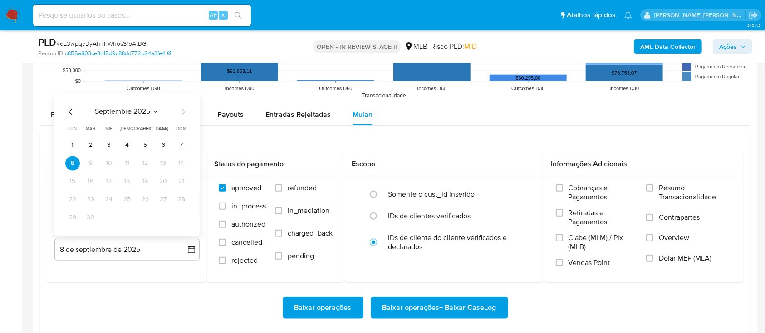
drag, startPoint x: 145, startPoint y: 149, endPoint x: 378, endPoint y: 149, distance: 233.1
click at [146, 149] on button "5" at bounding box center [145, 145] width 15 height 15
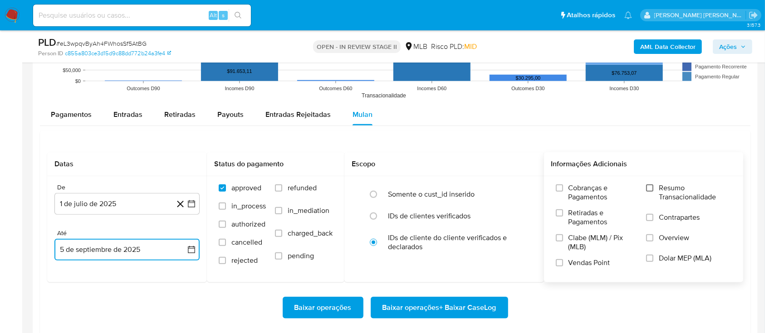
click at [650, 188] on input "Resumo Transacionalidade" at bounding box center [649, 188] width 7 height 7
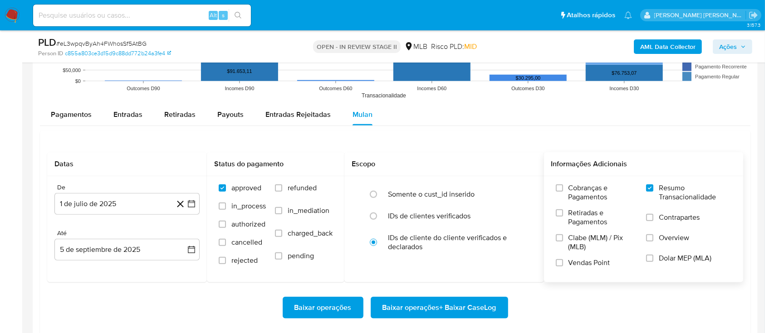
drag, startPoint x: 652, startPoint y: 220, endPoint x: 640, endPoint y: 229, distance: 14.9
click at [649, 223] on label "Contrapartes" at bounding box center [688, 223] width 85 height 20
click at [649, 221] on input "Contrapartes" at bounding box center [649, 217] width 7 height 7
click at [562, 266] on input "Vendas Point" at bounding box center [559, 262] width 7 height 7
click at [450, 307] on span "Baixar operações + Baixar CaseLog" at bounding box center [439, 308] width 114 height 20
